Goal: Transaction & Acquisition: Purchase product/service

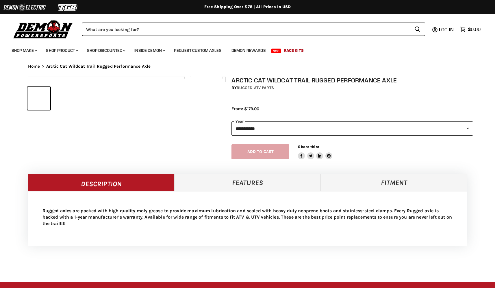
select select "******"
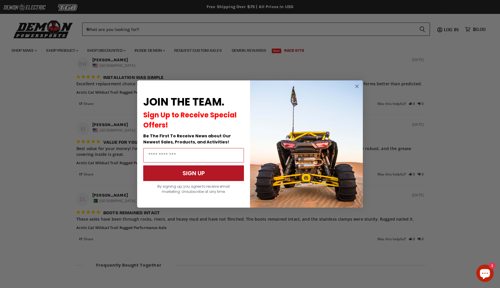
scroll to position [572, 0]
